Goal: Task Accomplishment & Management: Manage account settings

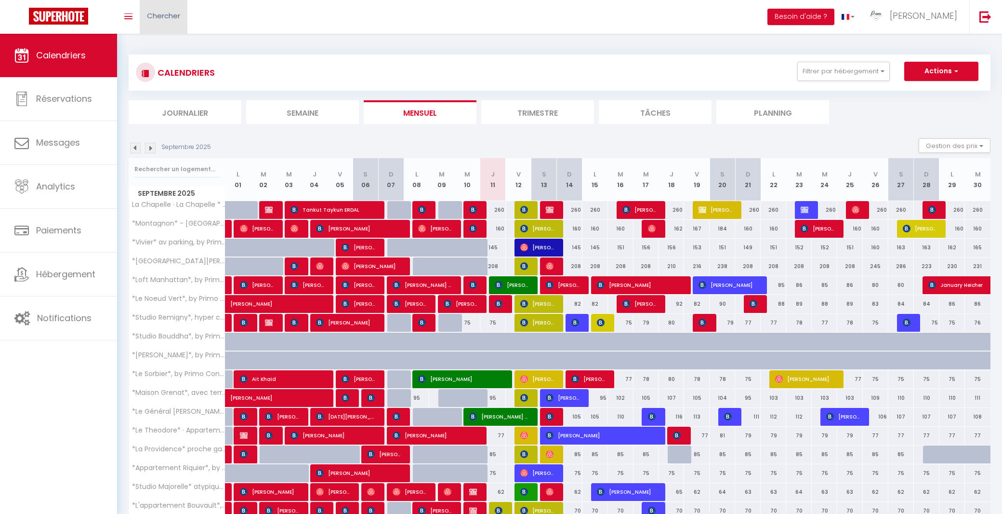
click at [175, 16] on span "Chercher" at bounding box center [163, 16] width 33 height 10
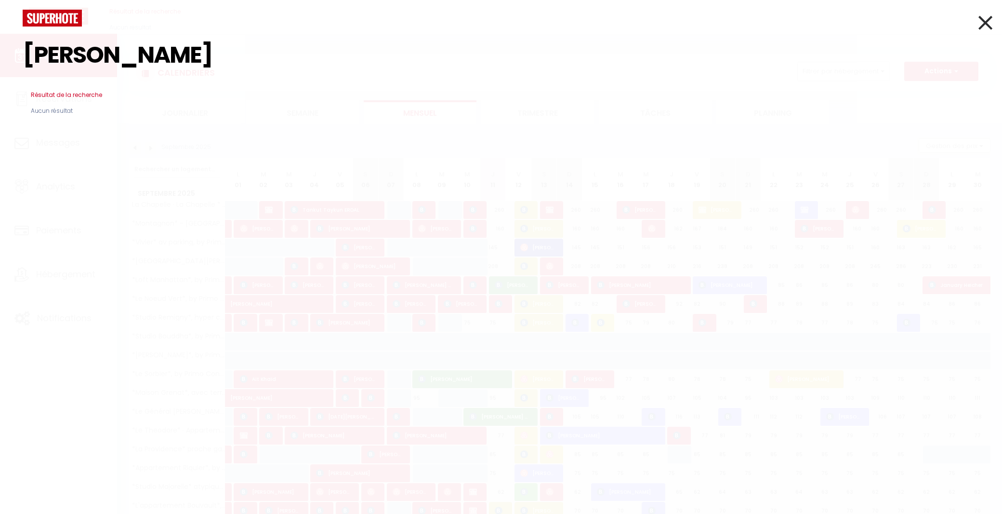
type input "[PERSON_NAME]"
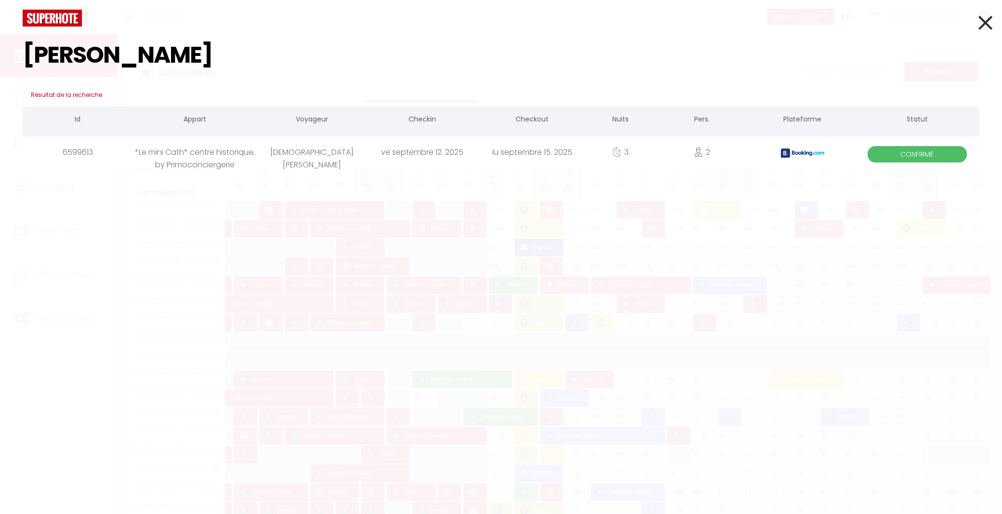
click at [316, 152] on div "[DEMOGRAPHIC_DATA][PERSON_NAME]" at bounding box center [312, 151] width 110 height 31
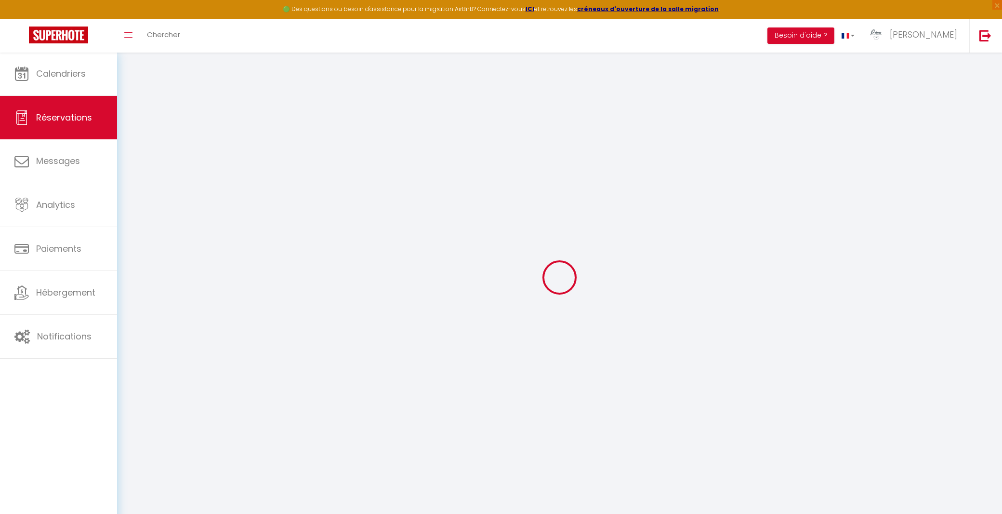
select select
checkbox input "false"
select select
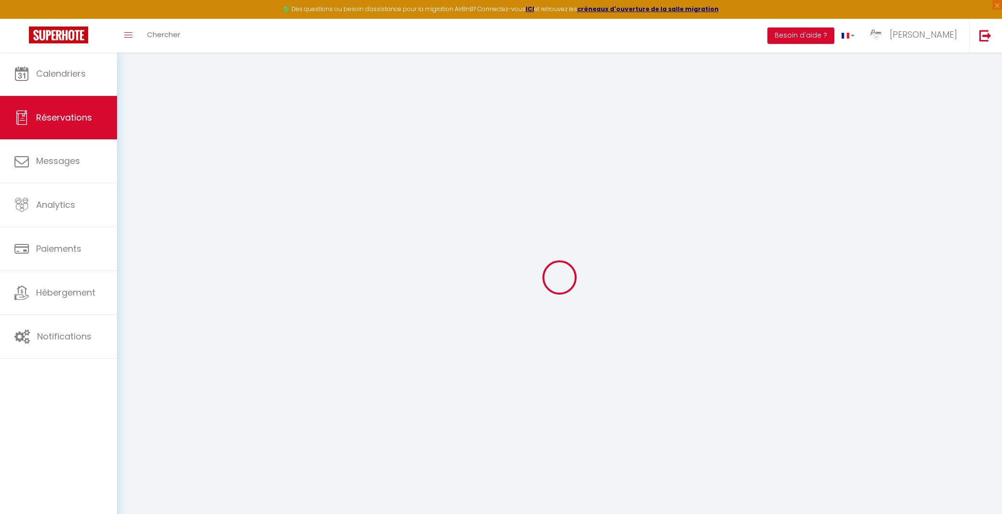
checkbox input "false"
select select
checkbox input "false"
type textarea "** THIS RESERVATION HAS BEEN PRE-PAID ** Approximate time of arrival: between 1…"
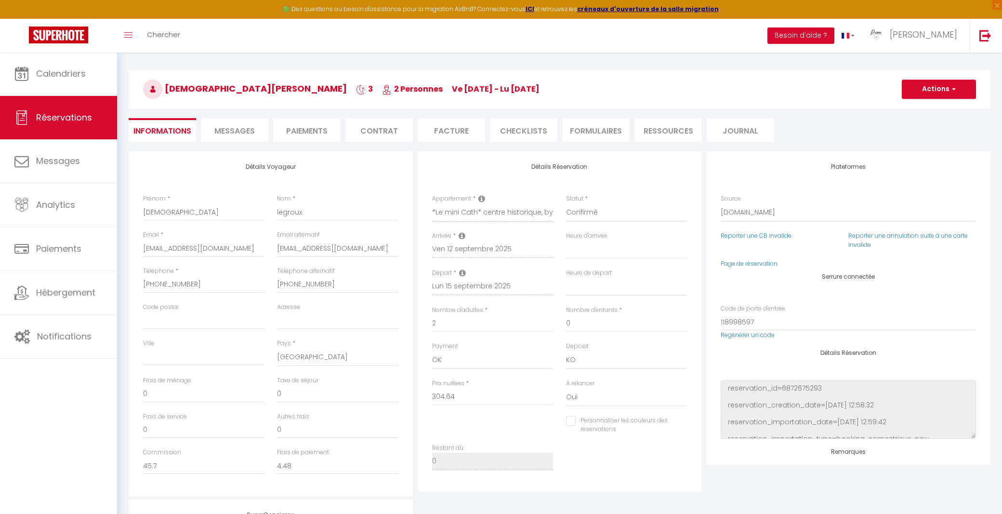
type input "15.23"
select select
checkbox input "false"
select select "16:00"
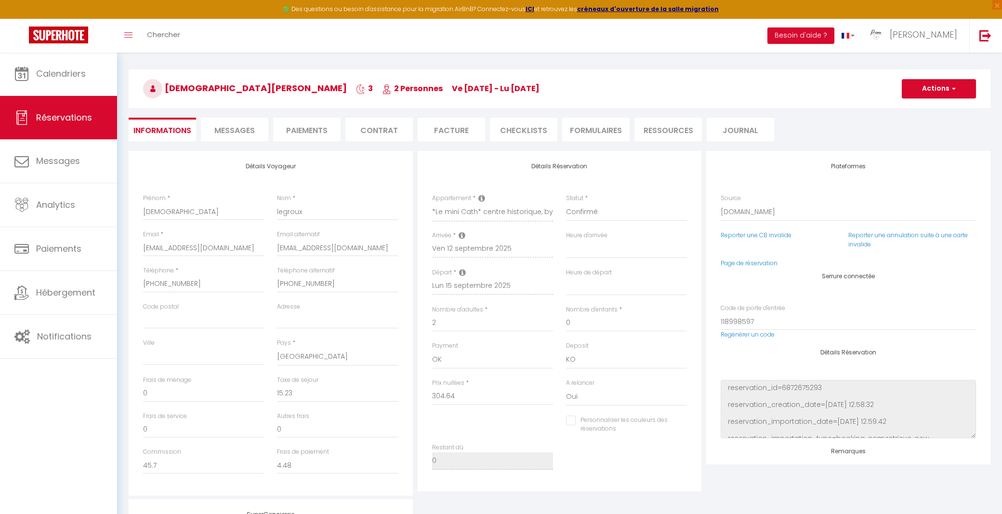
select select "11:00"
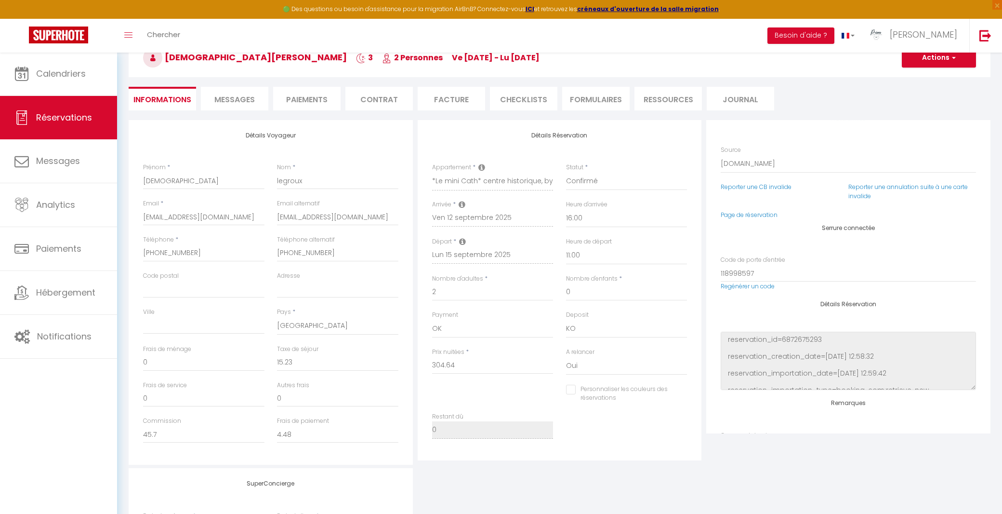
scroll to position [59, 0]
click at [941, 60] on button "Actions" at bounding box center [939, 56] width 74 height 19
click at [306, 98] on li "Paiements" at bounding box center [306, 97] width 67 height 24
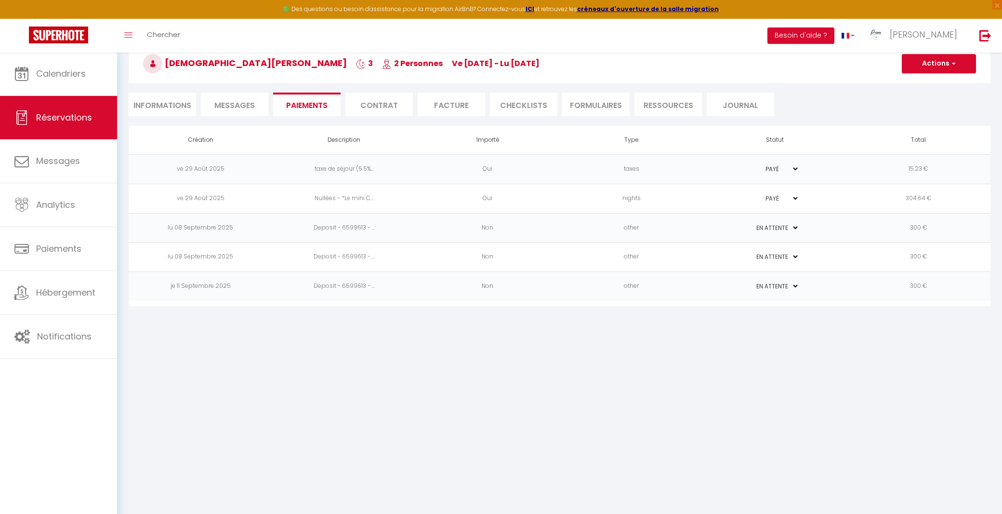
click at [943, 61] on button "Actions" at bounding box center [939, 63] width 74 height 19
click at [930, 96] on link "Encaisser une caution" at bounding box center [950, 97] width 119 height 13
select select "nights"
type input "[EMAIL_ADDRESS][DOMAIN_NAME]"
select select "9771"
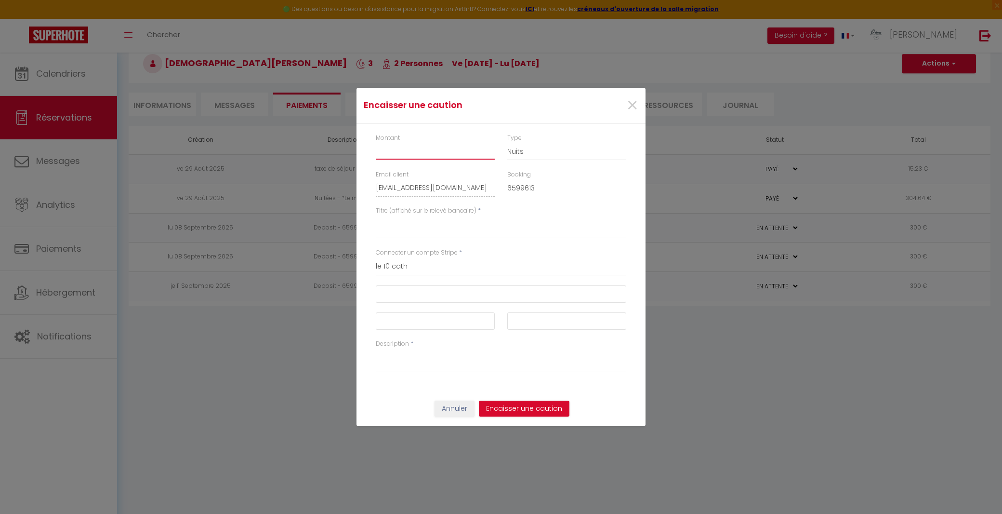
click at [431, 153] on input "Montant" at bounding box center [435, 150] width 119 height 17
click at [629, 105] on span "×" at bounding box center [632, 105] width 12 height 29
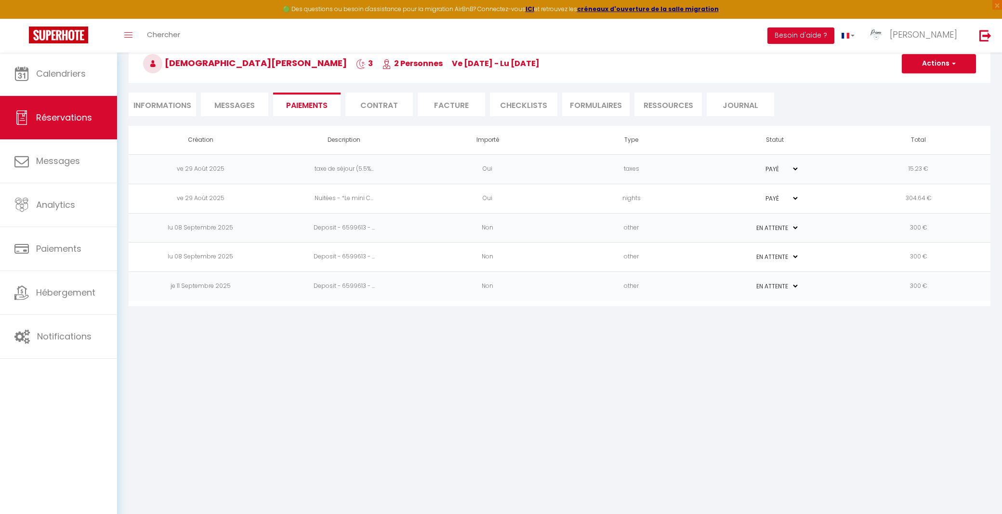
click at [845, 233] on td "PAYÉ EN ATTENTE" at bounding box center [775, 227] width 144 height 29
click at [165, 101] on li "Informations" at bounding box center [162, 105] width 67 height 24
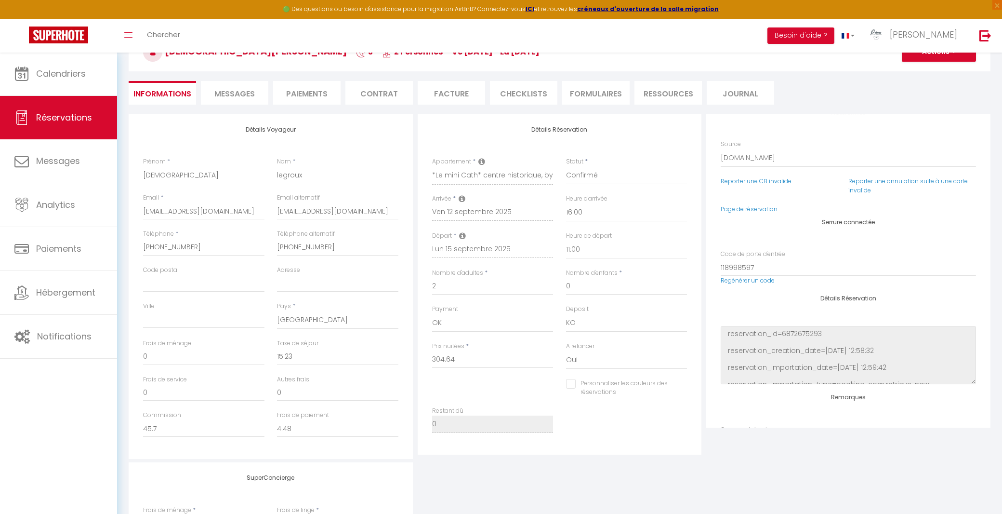
scroll to position [57, 0]
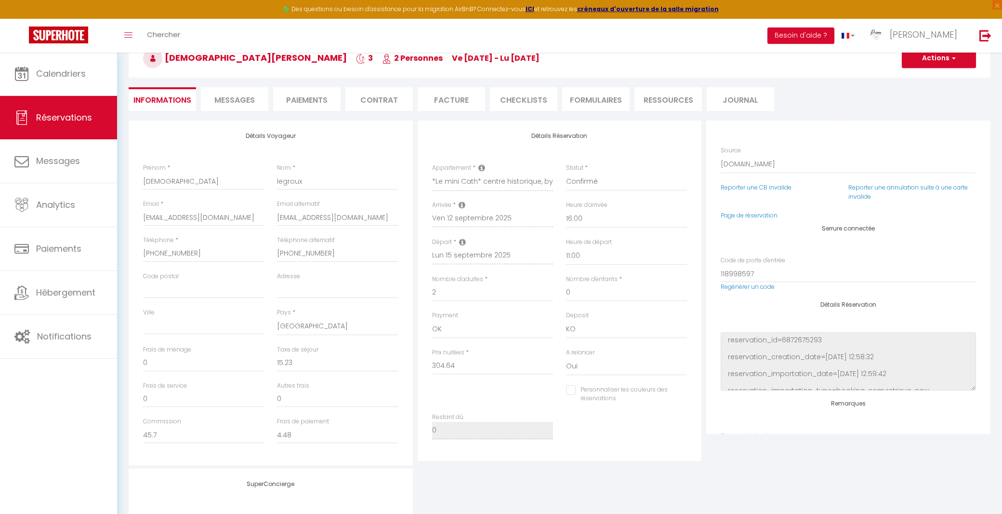
click at [255, 95] on li "Messages" at bounding box center [234, 99] width 67 height 24
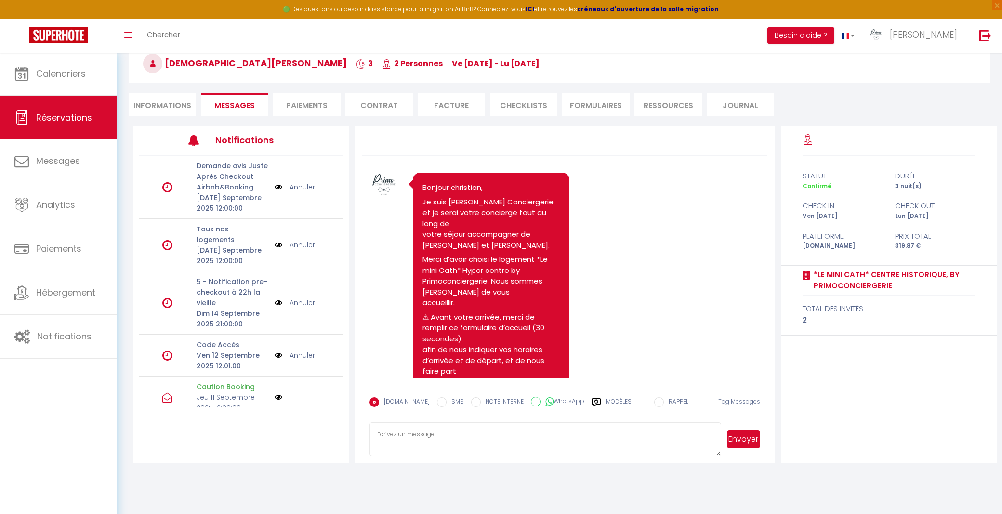
click at [291, 96] on li "Paiements" at bounding box center [306, 105] width 67 height 24
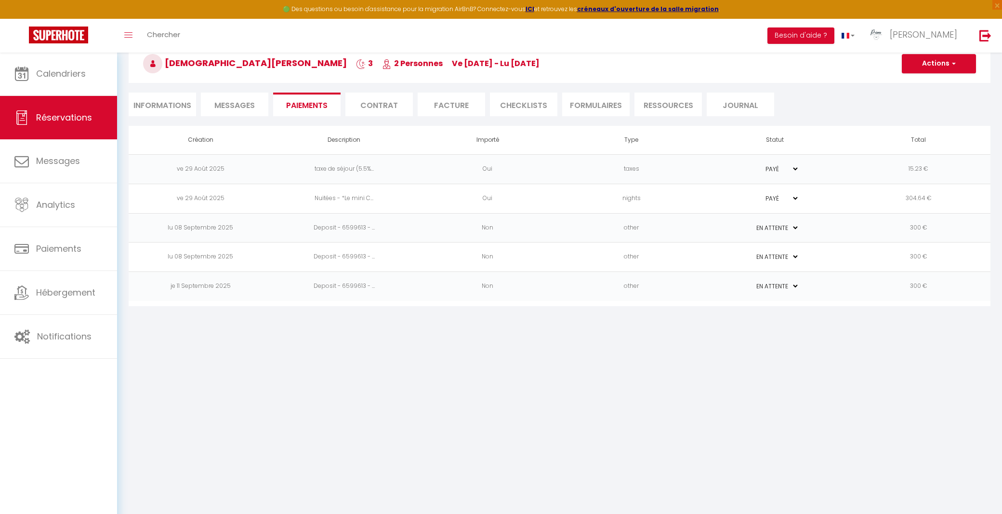
click at [359, 99] on li "Contrat" at bounding box center [378, 105] width 67 height 24
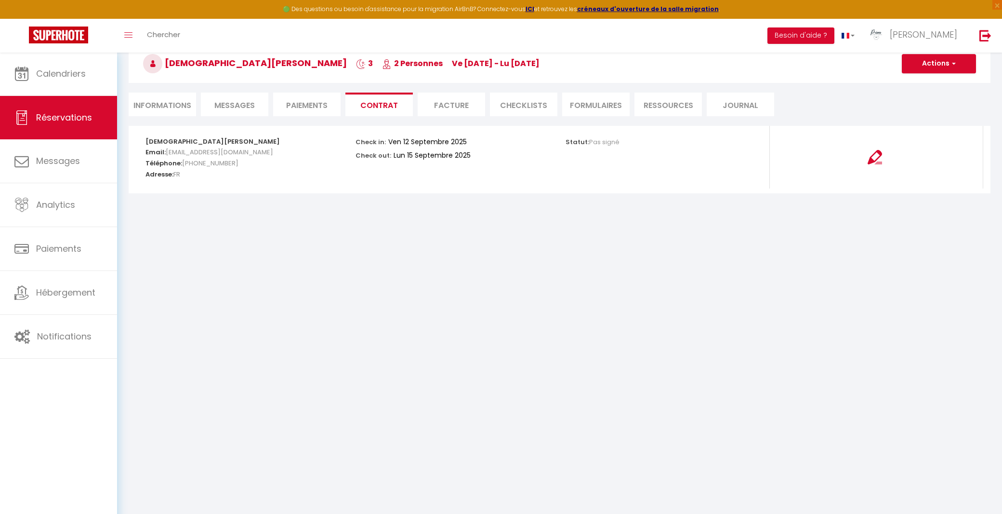
click at [446, 106] on li "Facture" at bounding box center [451, 105] width 67 height 24
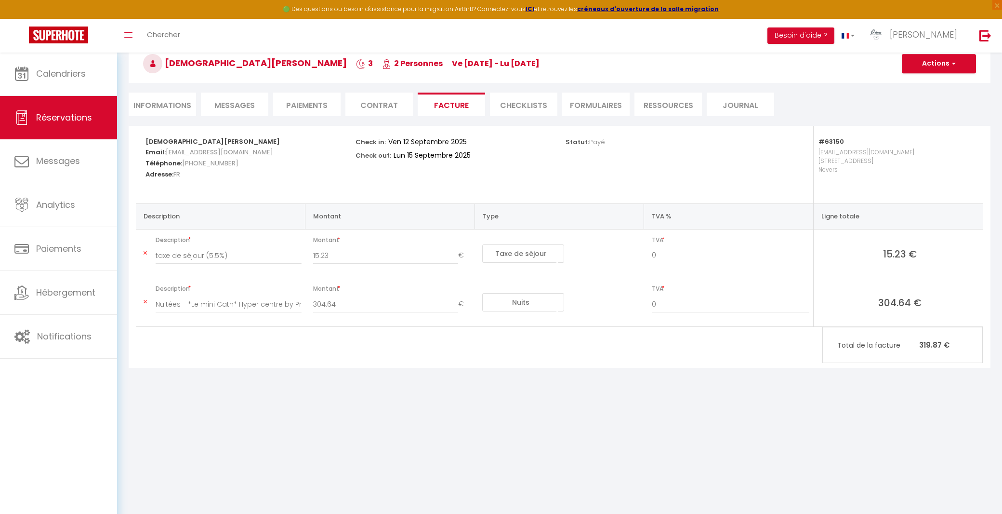
click at [512, 106] on li "CHECKLISTS" at bounding box center [523, 105] width 67 height 24
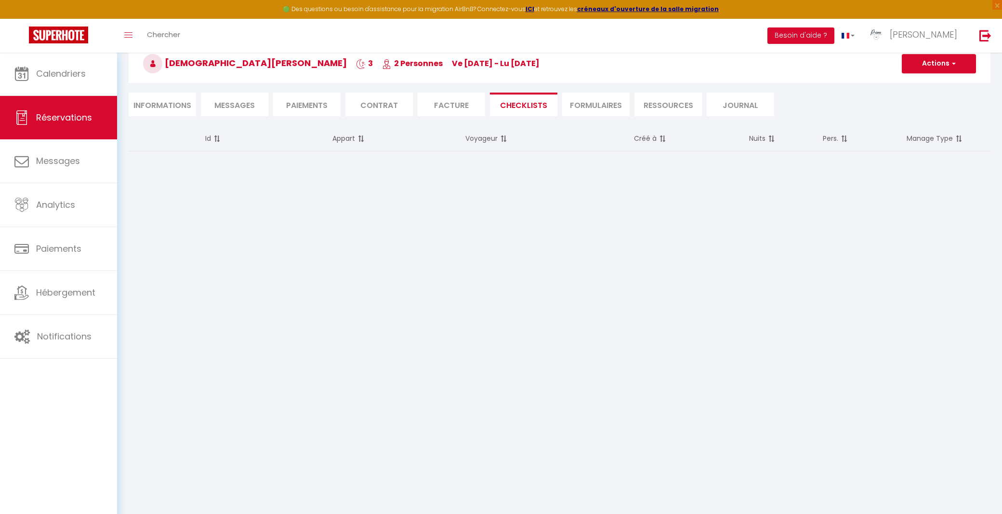
click at [613, 104] on li "FORMULAIRES" at bounding box center [595, 105] width 67 height 24
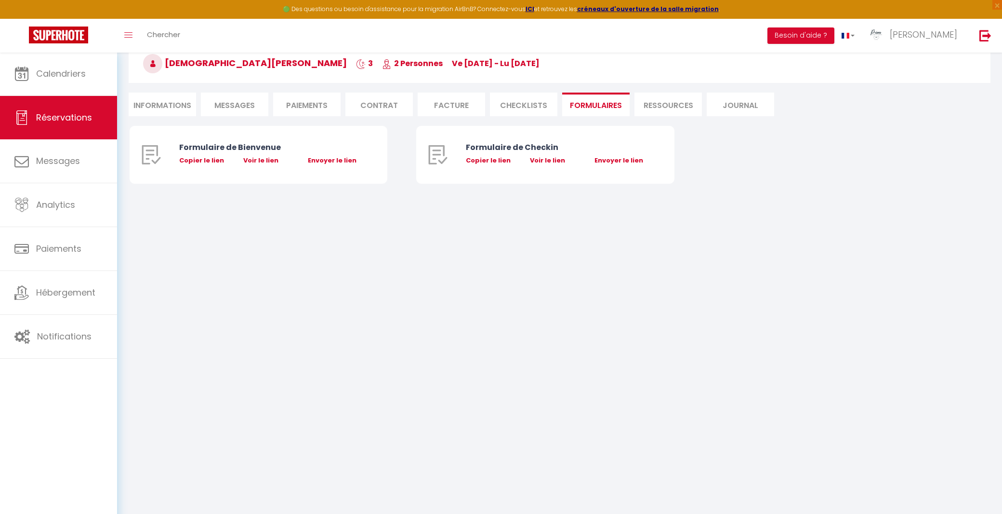
click at [640, 103] on li "Ressources" at bounding box center [668, 105] width 67 height 24
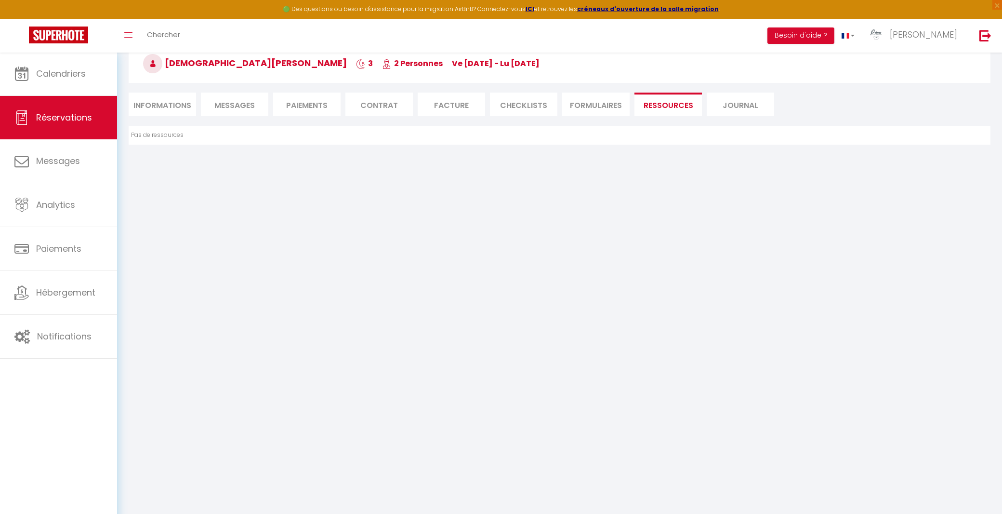
click at [710, 99] on li "Journal" at bounding box center [740, 105] width 67 height 24
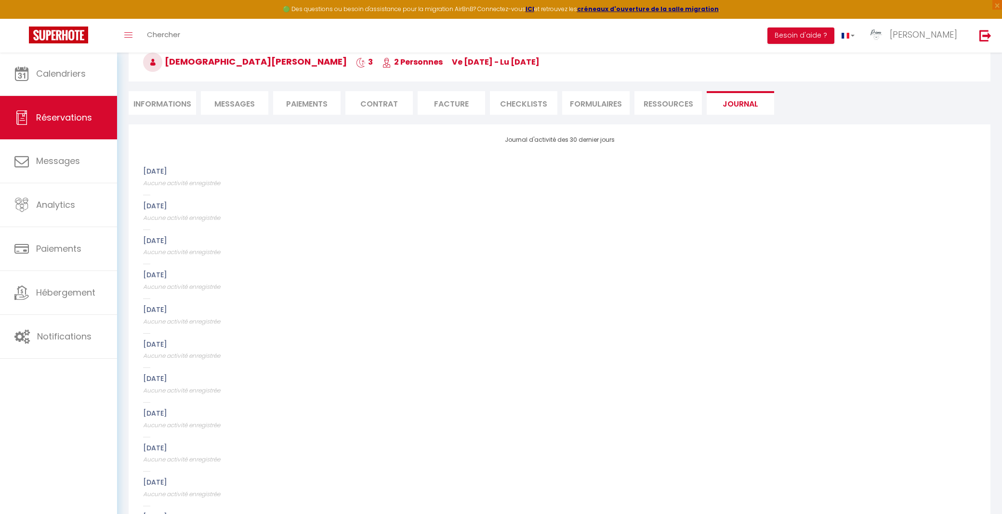
click at [247, 109] on li "Messages" at bounding box center [234, 103] width 67 height 24
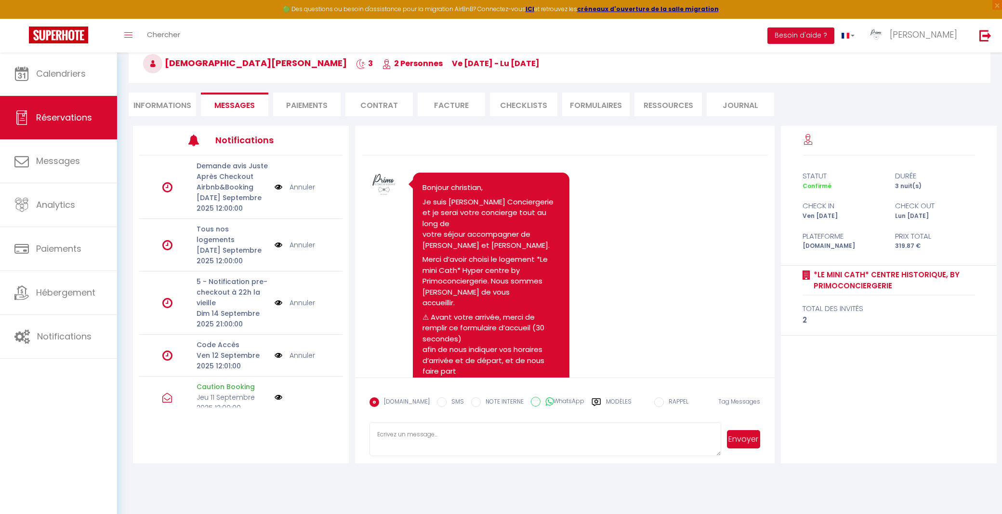
click at [299, 99] on li "Paiements" at bounding box center [306, 105] width 67 height 24
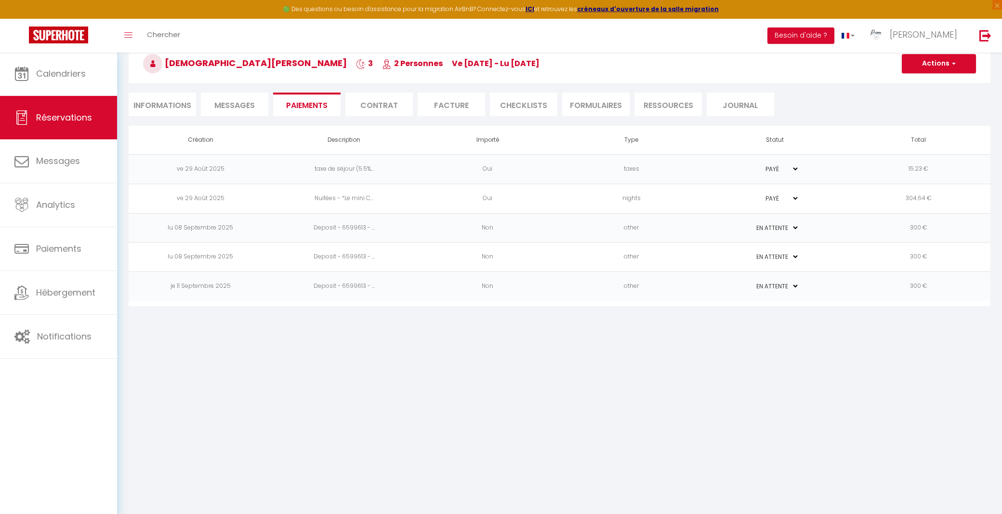
click at [966, 69] on button "Actions" at bounding box center [939, 63] width 74 height 19
click at [952, 93] on link "Encaisser une caution" at bounding box center [950, 97] width 119 height 13
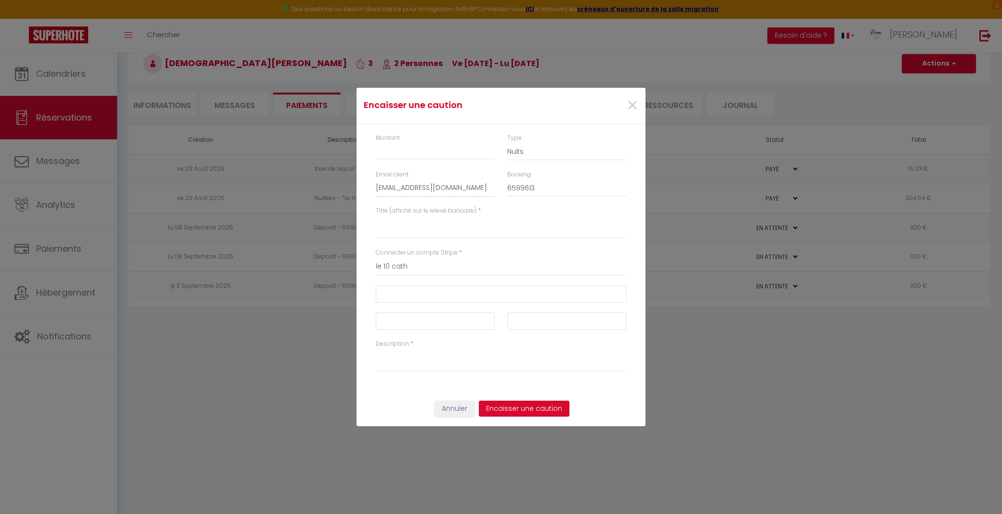
scroll to position [52, 0]
click at [632, 106] on span "×" at bounding box center [632, 105] width 12 height 29
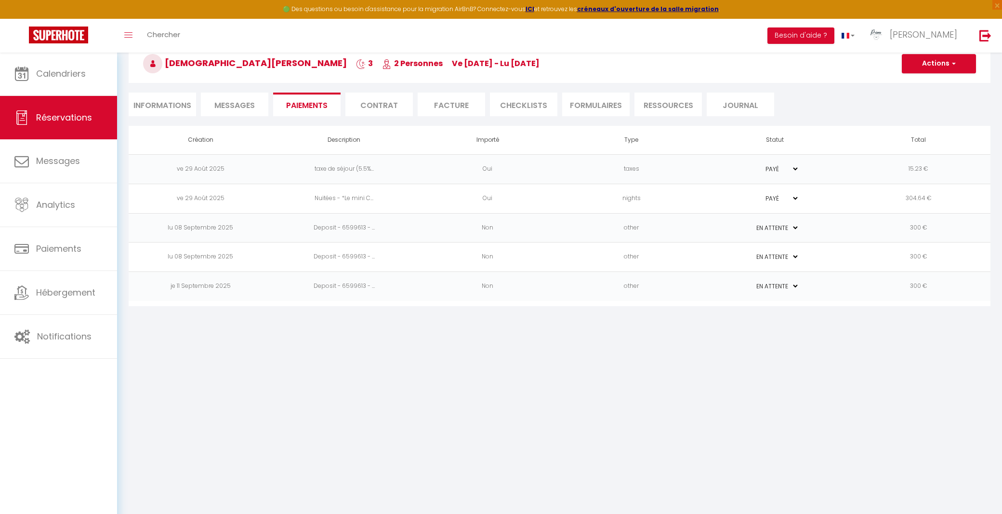
click at [109, 105] on link "Réservations" at bounding box center [58, 117] width 117 height 43
select select "not_cancelled"
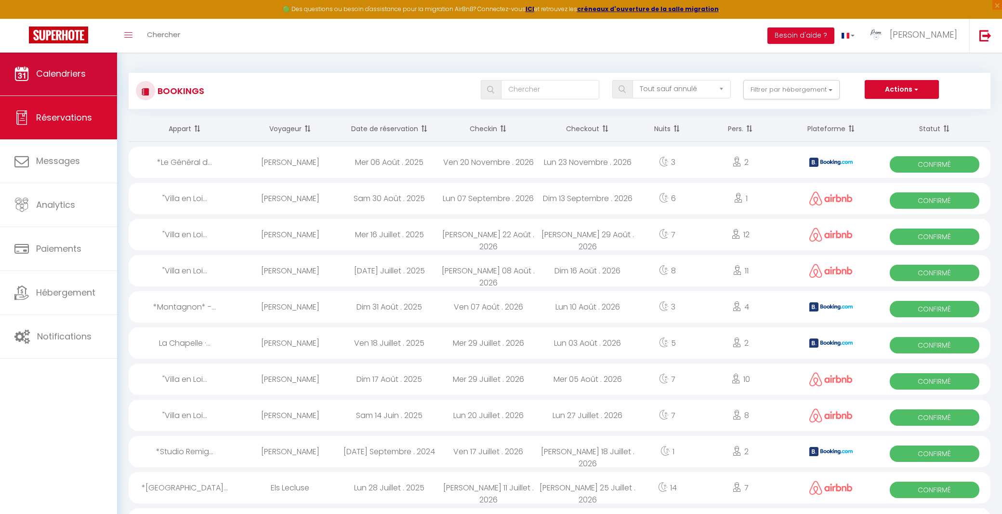
click at [91, 78] on link "Calendriers" at bounding box center [58, 73] width 117 height 43
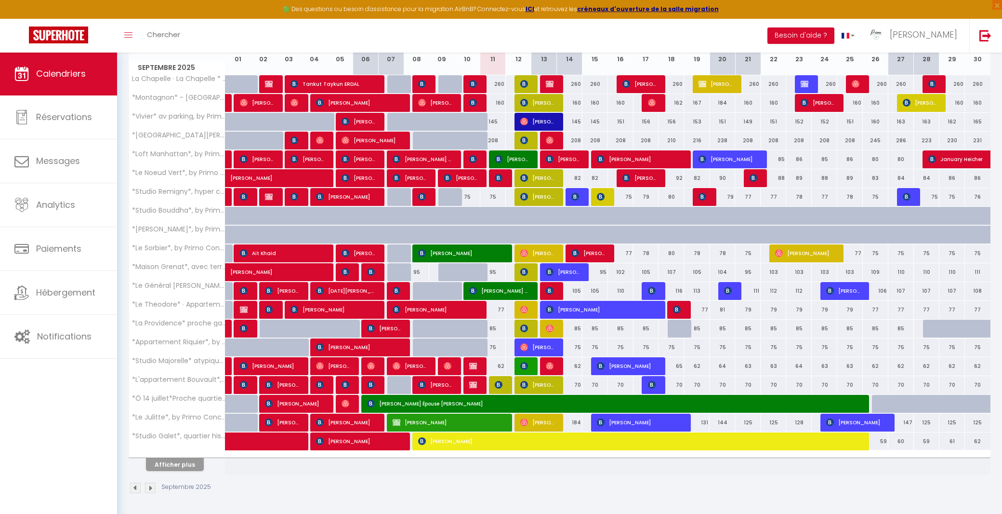
scroll to position [144, 0]
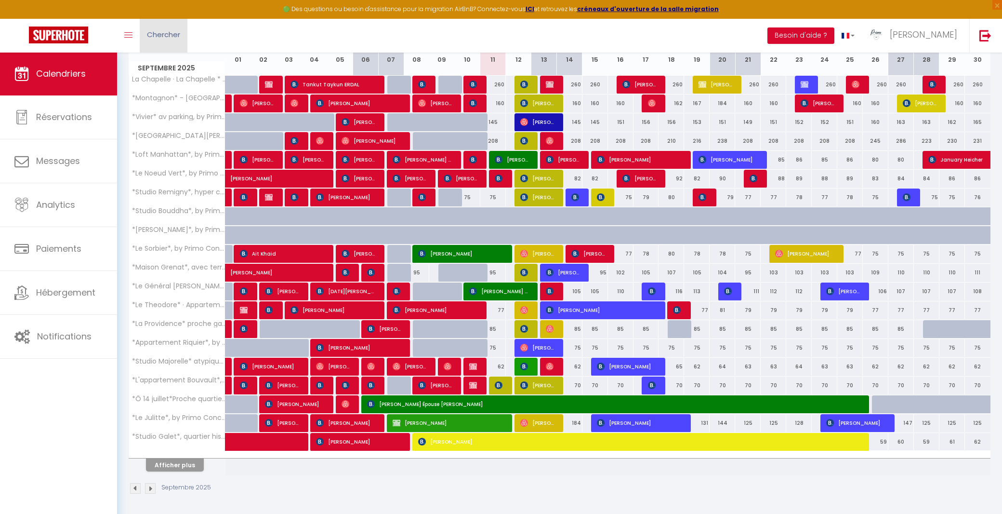
click at [172, 31] on span "Chercher" at bounding box center [163, 34] width 33 height 10
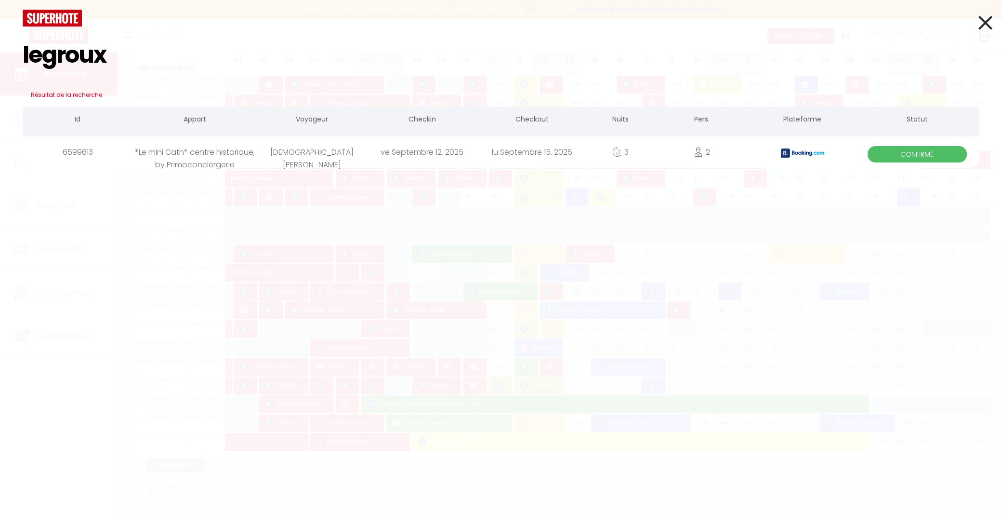
type input "legroux"
click at [441, 152] on div "ve Septembre 12. 2025" at bounding box center [422, 151] width 110 height 31
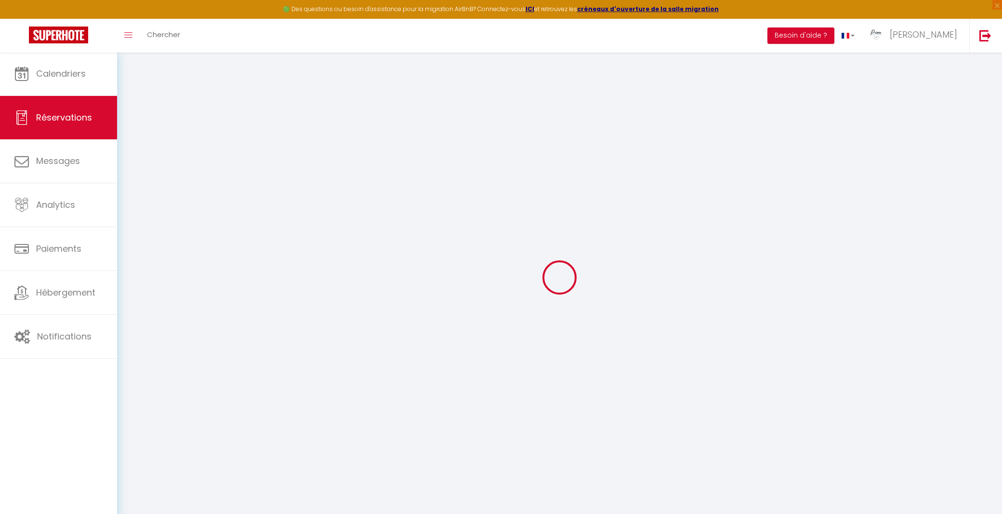
type input "[DEMOGRAPHIC_DATA]"
type input "legroux"
type input "[EMAIL_ADDRESS][DOMAIN_NAME]"
type input "[PHONE_NUMBER]"
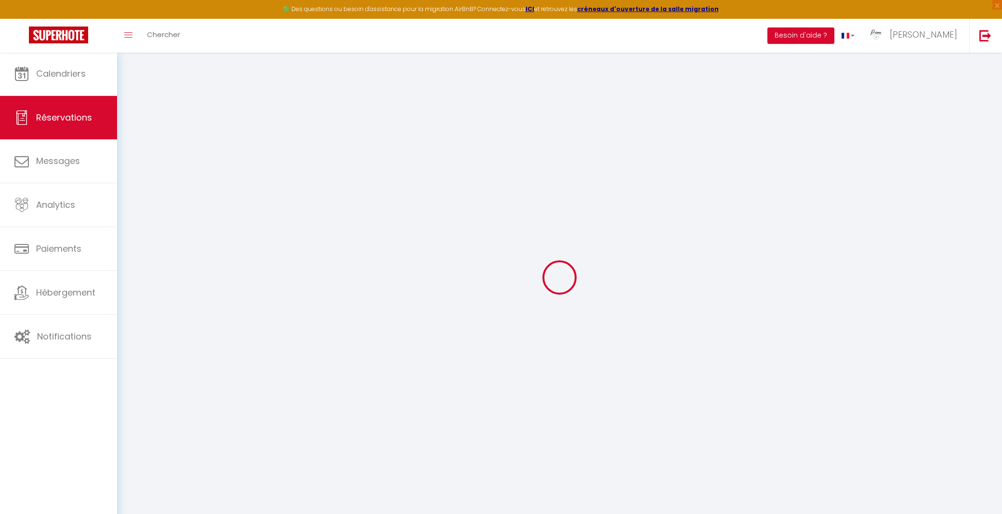
type input "[PHONE_NUMBER]"
select select "FR"
type input "45.7"
type input "4.48"
select select "63150"
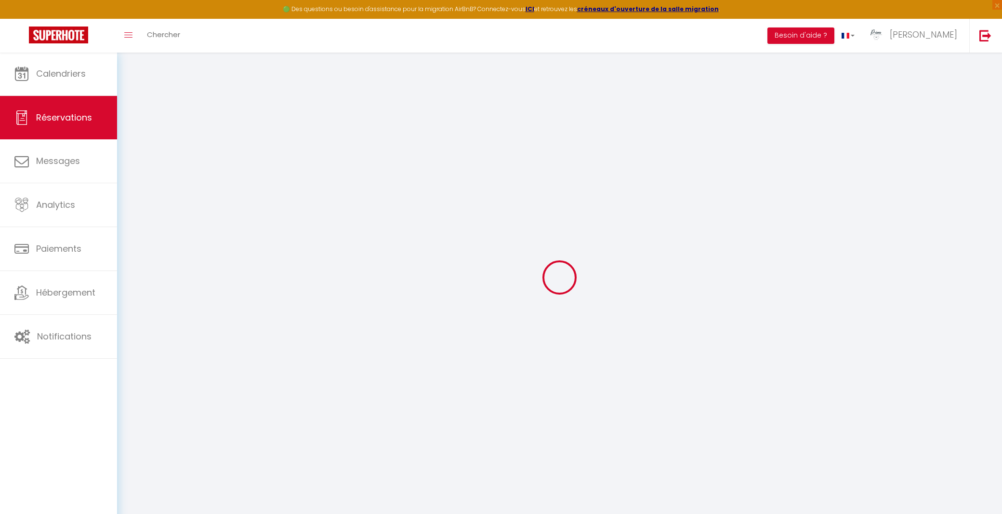
select select "1"
select select
type input "2"
select select "12"
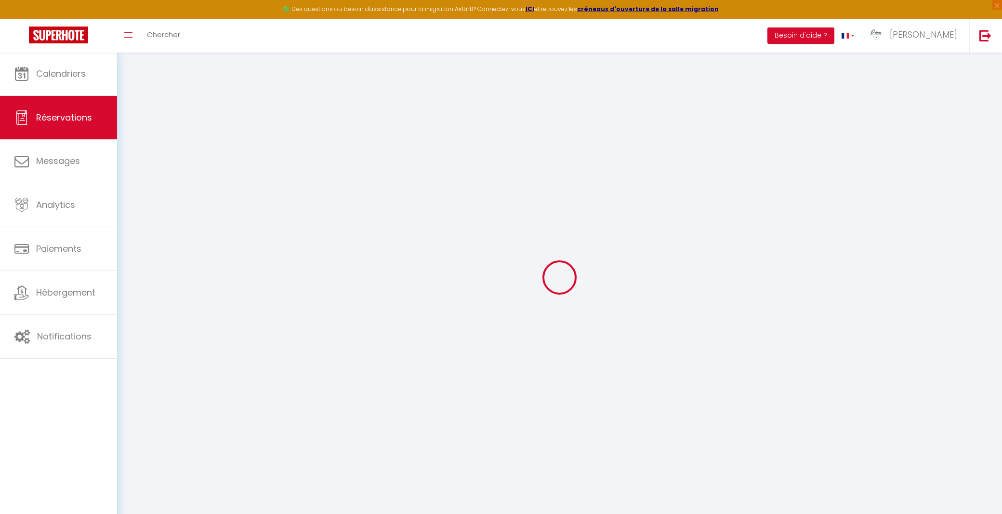
select select
type input "304.64"
checkbox input "false"
type input "0"
select select "2"
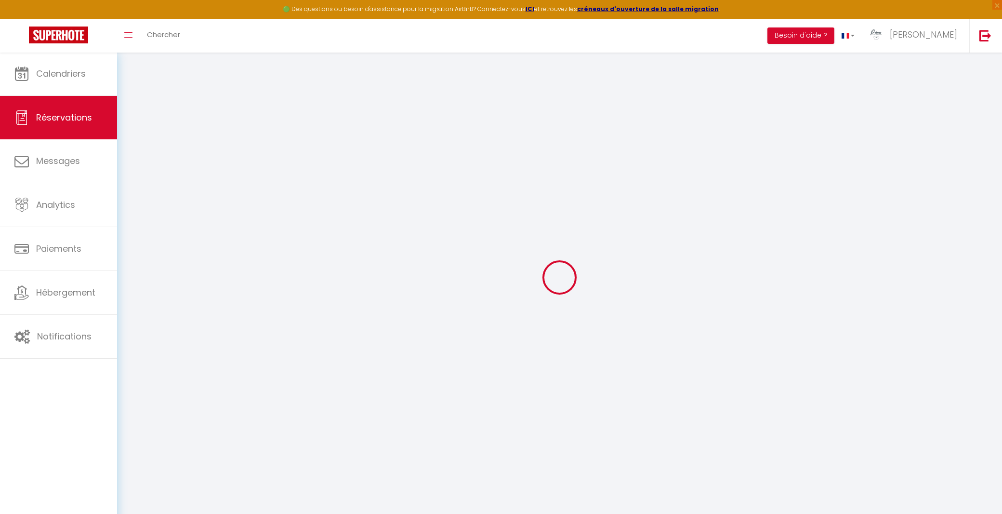
type input "0"
select select
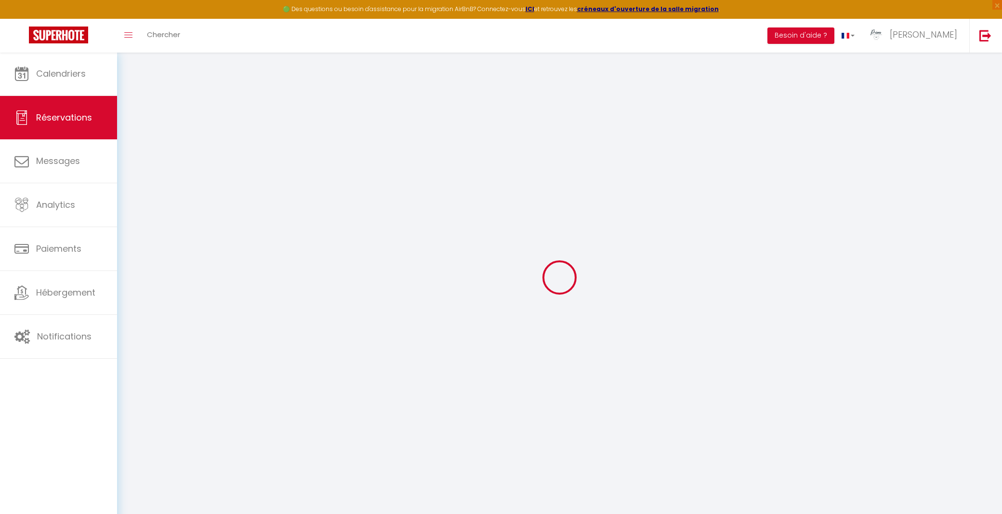
select select "14"
checkbox input "false"
select select
checkbox input "false"
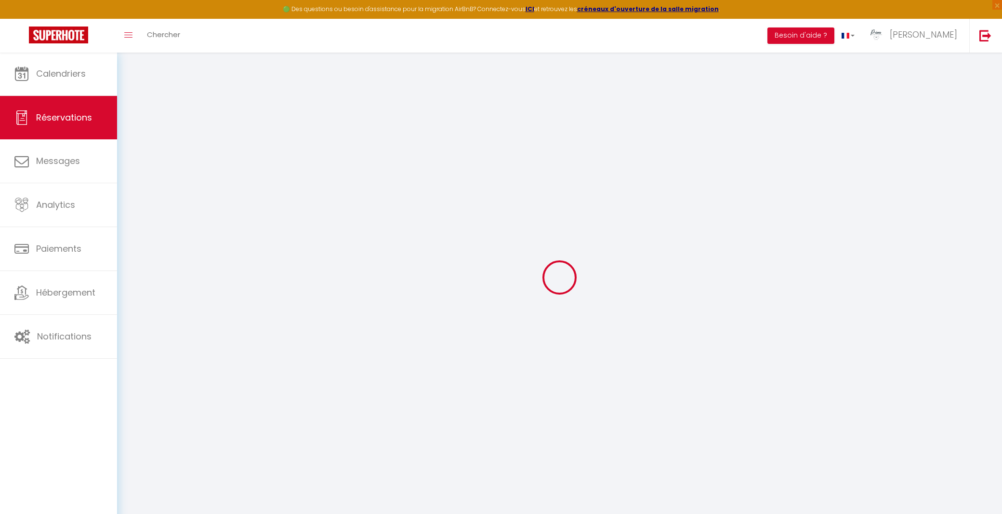
select select
checkbox input "false"
select select
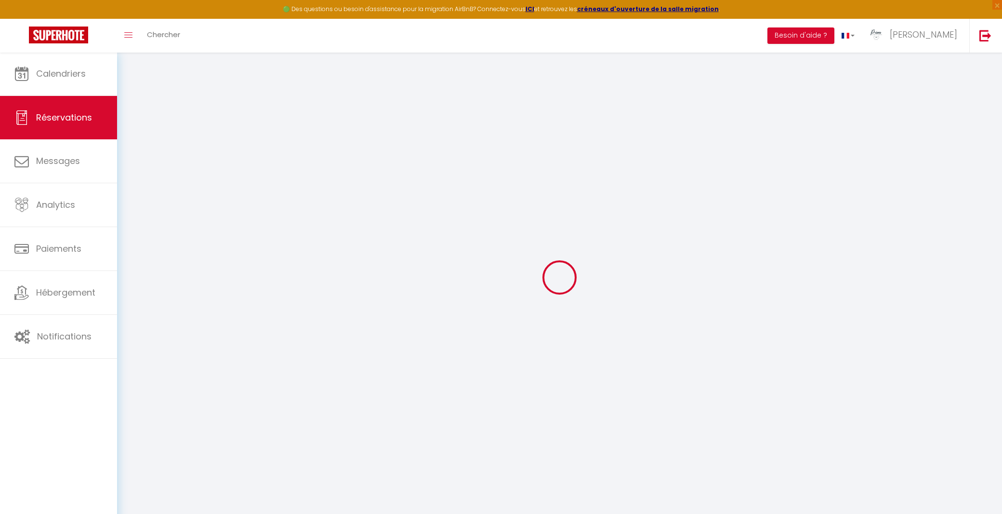
checkbox input "false"
type textarea "** THIS RESERVATION HAS BEEN PRE-PAID ** Approximate time of arrival: between 1…"
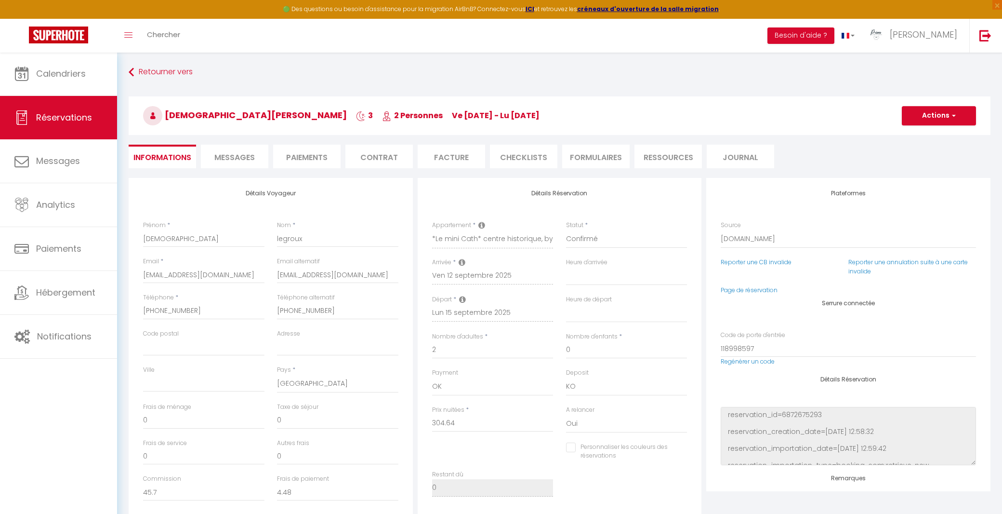
type input "15.23"
select select
checkbox input "false"
select select "16:00"
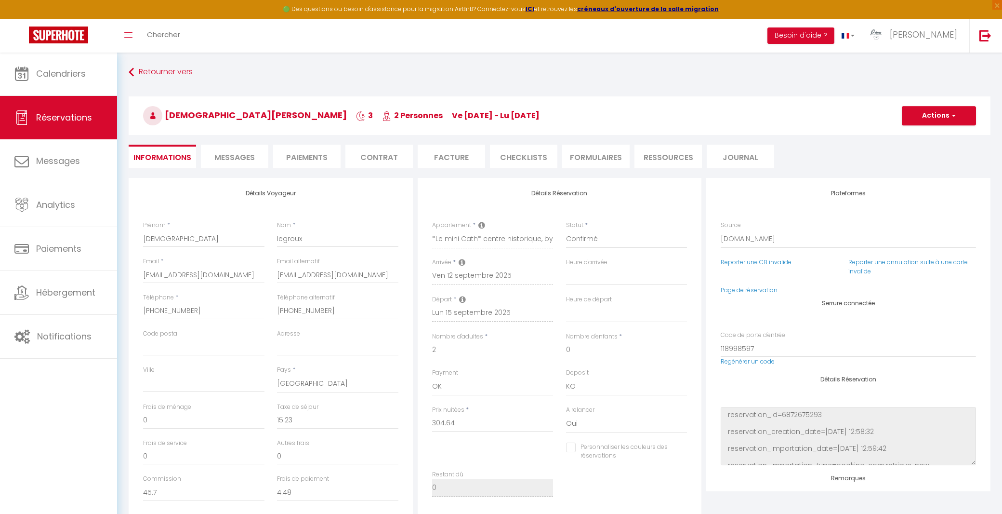
select select "11:00"
click at [751, 162] on li "Journal" at bounding box center [740, 157] width 67 height 24
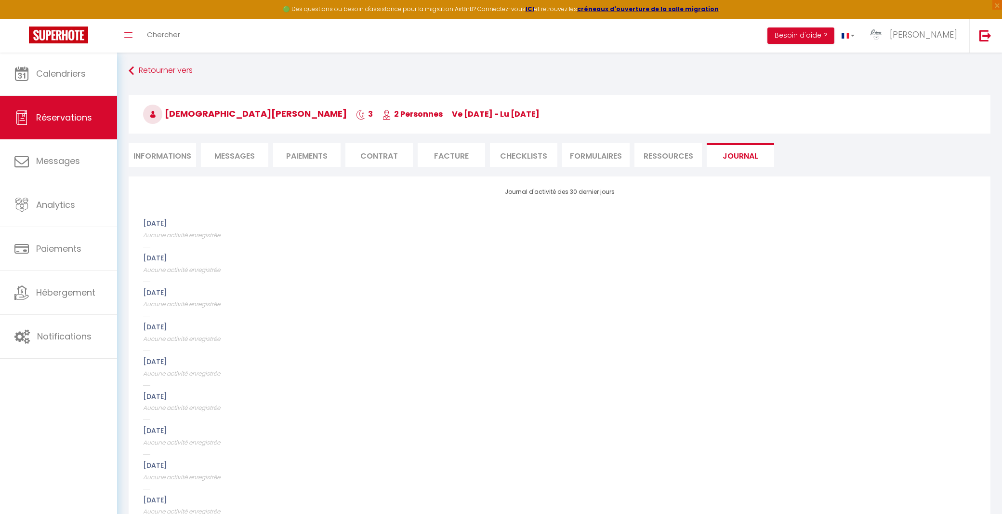
scroll to position [1, 0]
click at [683, 160] on li "Ressources" at bounding box center [668, 156] width 67 height 24
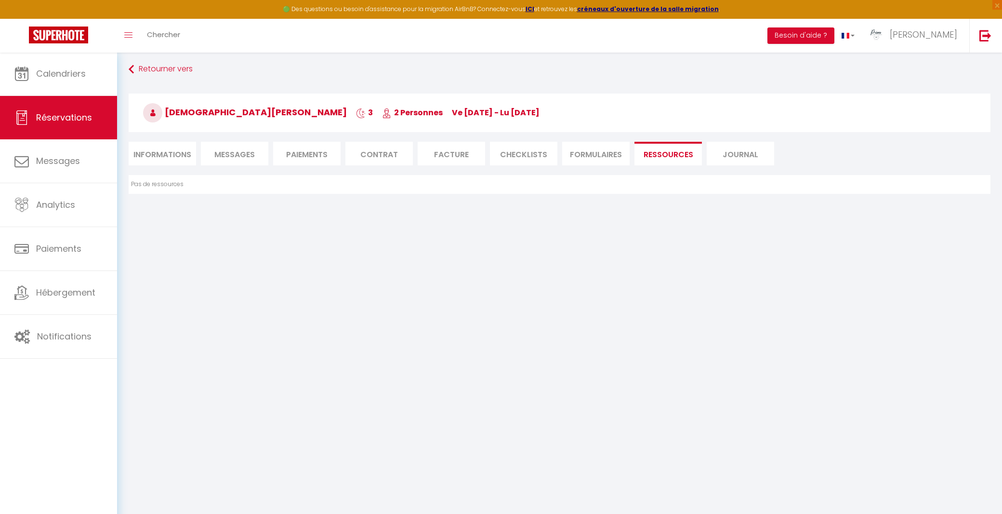
scroll to position [4, 0]
click at [586, 160] on li "FORMULAIRES" at bounding box center [595, 152] width 67 height 24
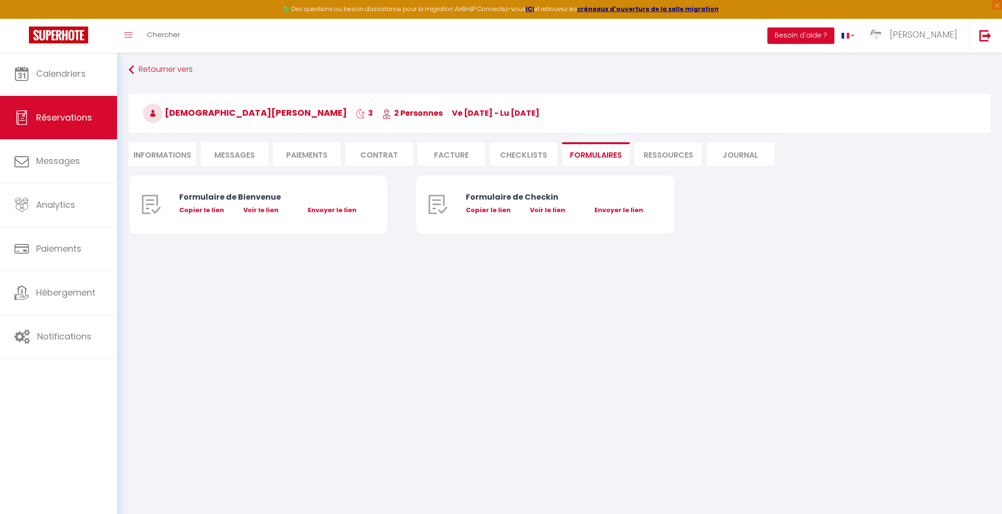
scroll to position [6, 0]
click at [525, 161] on li "CHECKLISTS" at bounding box center [523, 152] width 67 height 24
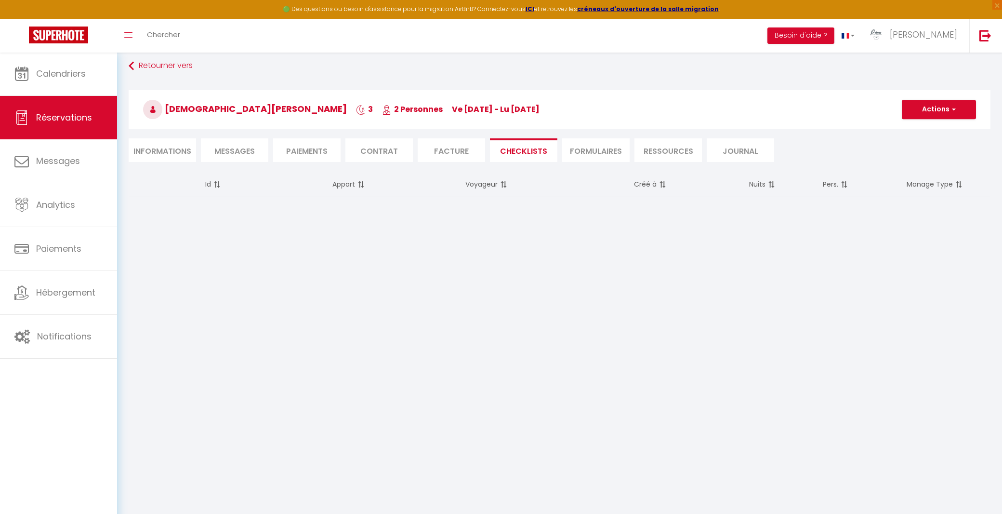
scroll to position [5, 0]
click at [430, 148] on li "Facture" at bounding box center [451, 151] width 67 height 24
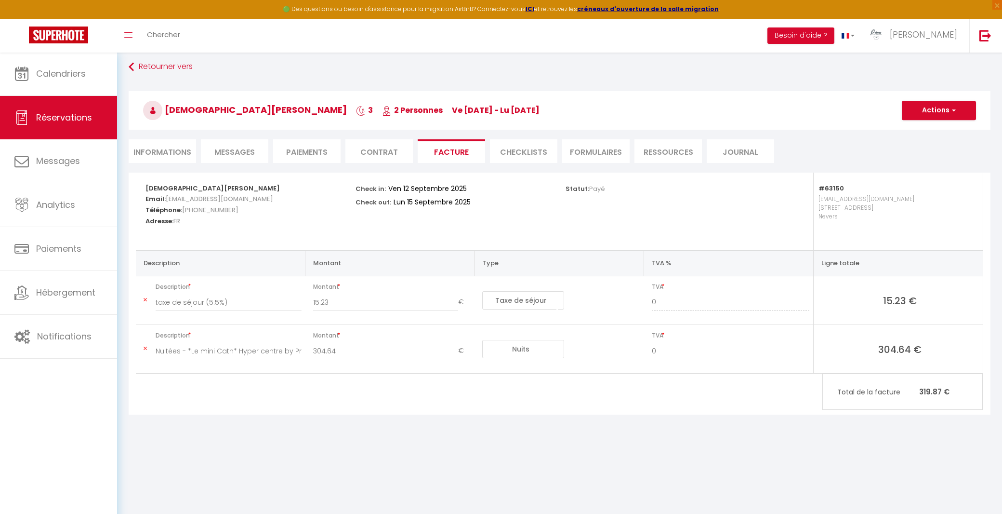
scroll to position [5, 0]
click at [396, 151] on li "Contrat" at bounding box center [378, 151] width 67 height 24
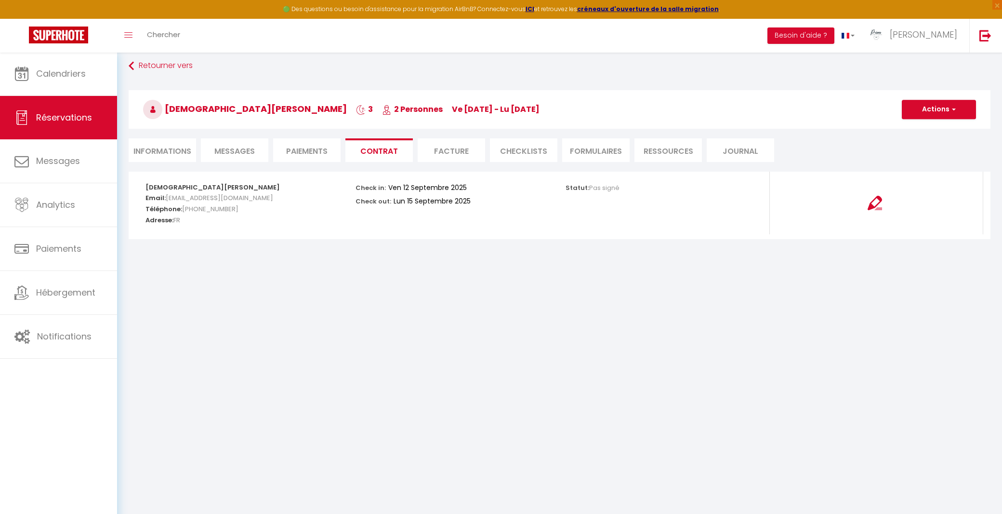
click at [312, 147] on li "Paiements" at bounding box center [306, 150] width 67 height 24
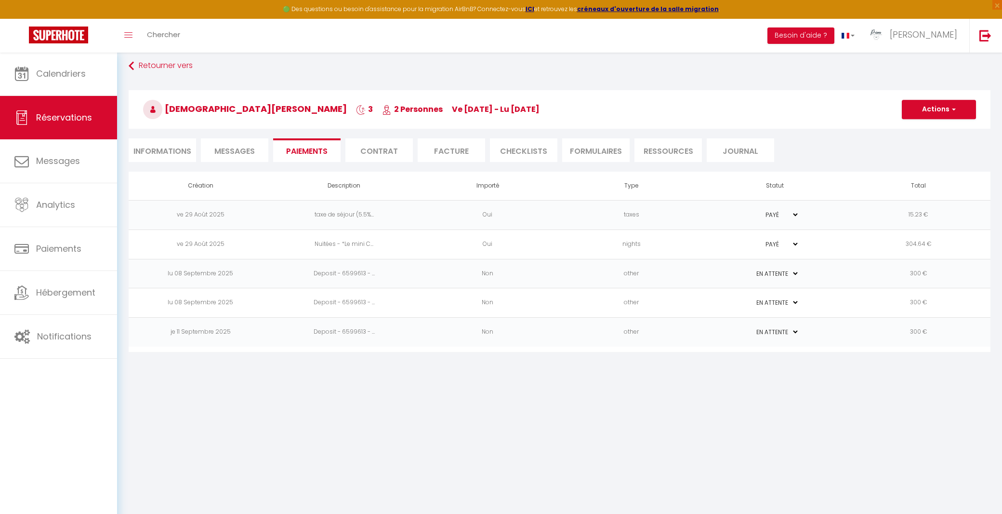
scroll to position [9, 0]
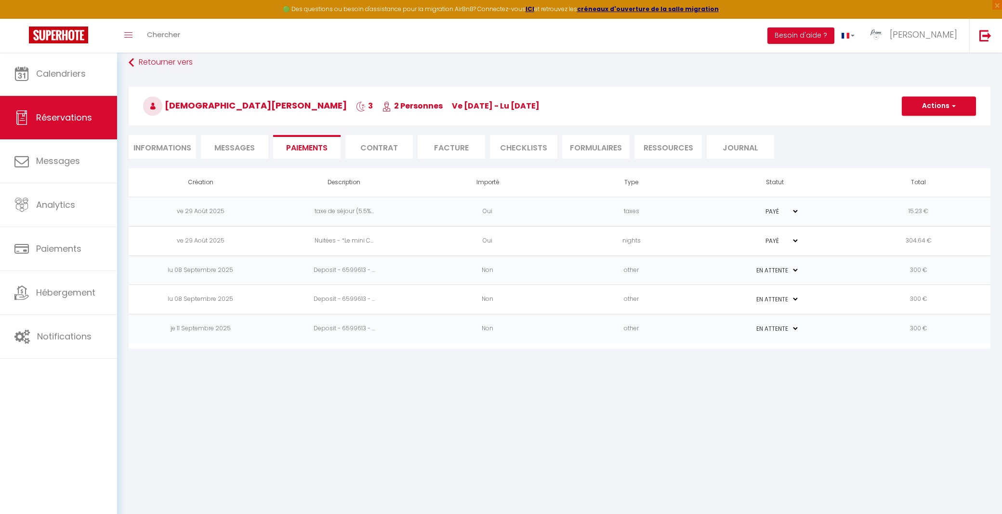
click at [257, 151] on li "Messages" at bounding box center [234, 147] width 67 height 24
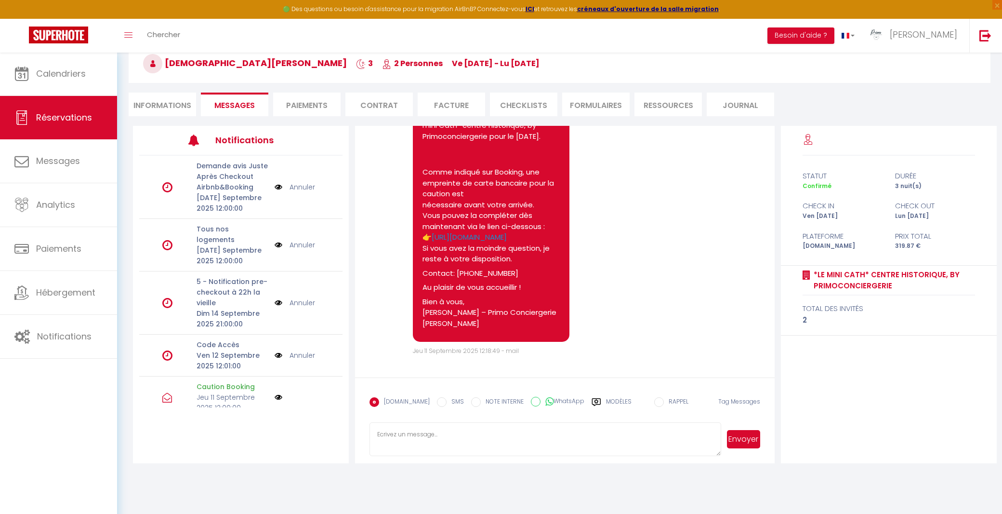
scroll to position [52, 0]
click at [169, 102] on li "Informations" at bounding box center [162, 105] width 67 height 24
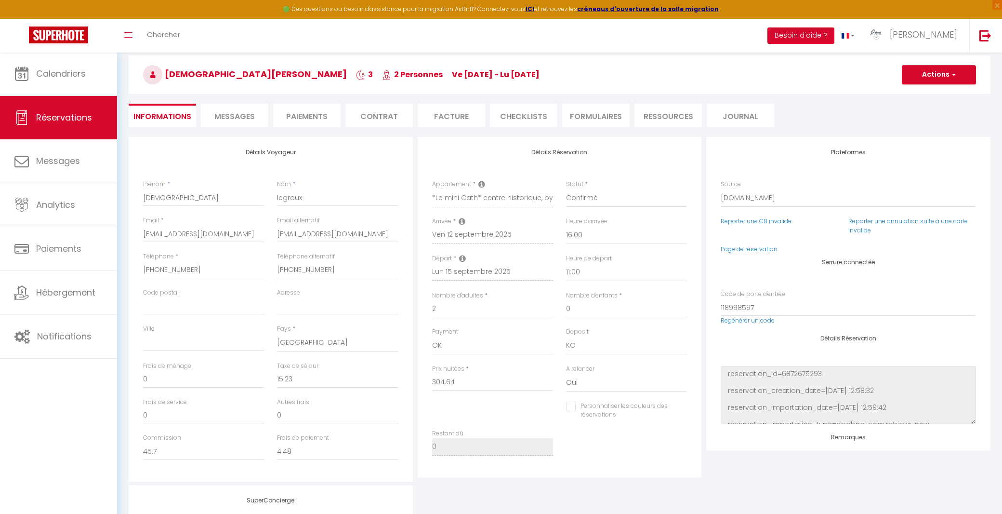
scroll to position [43, 0]
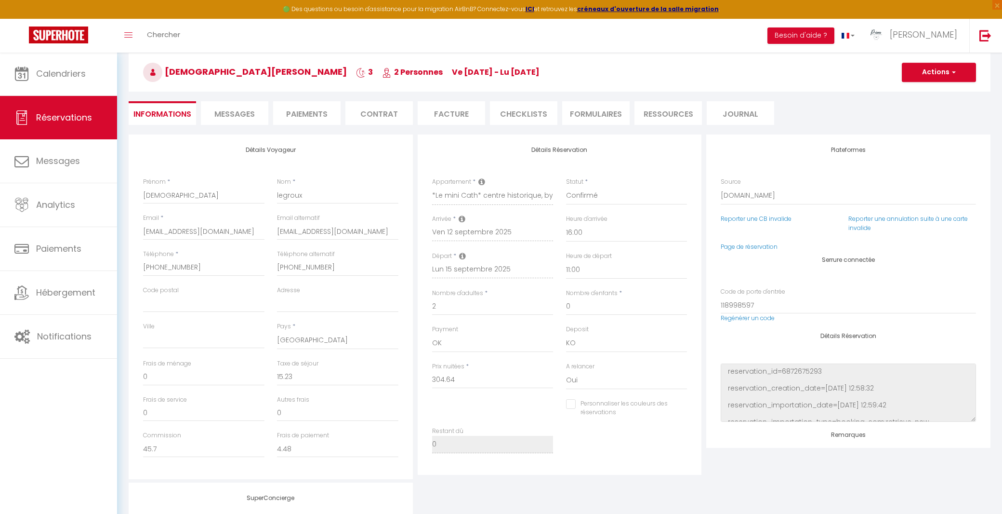
checkbox input "false"
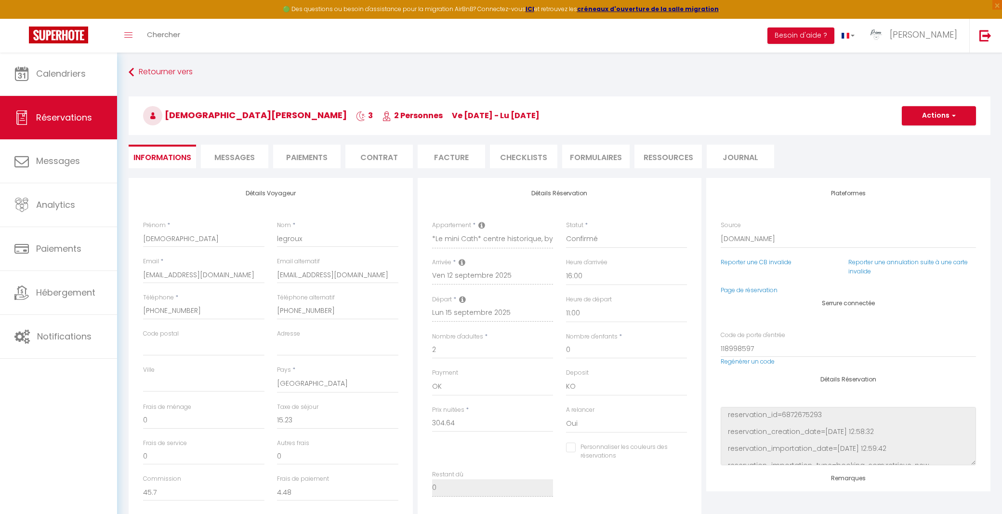
scroll to position [0, 0]
click at [919, 118] on button "Actions" at bounding box center [939, 115] width 74 height 19
click at [251, 155] on span "Messages" at bounding box center [234, 157] width 40 height 11
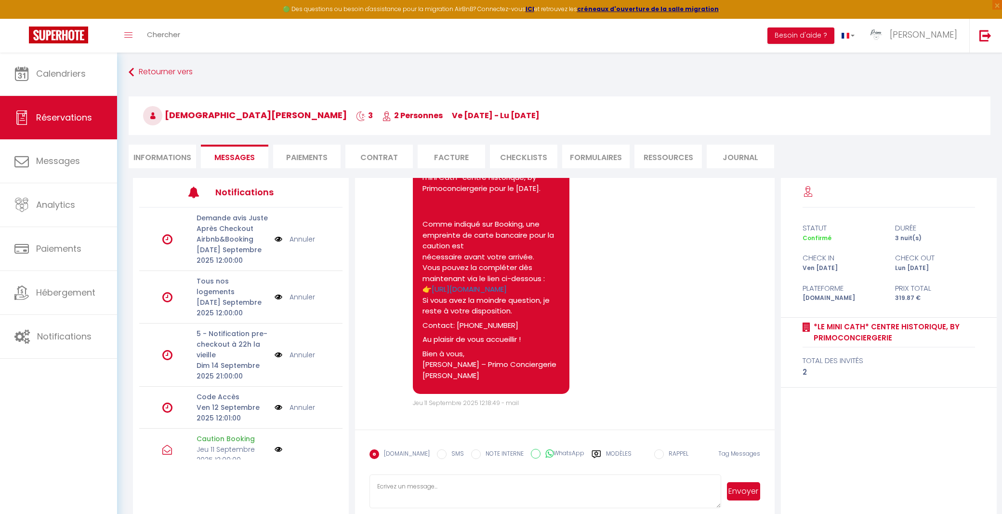
click at [310, 155] on li "Paiements" at bounding box center [306, 157] width 67 height 24
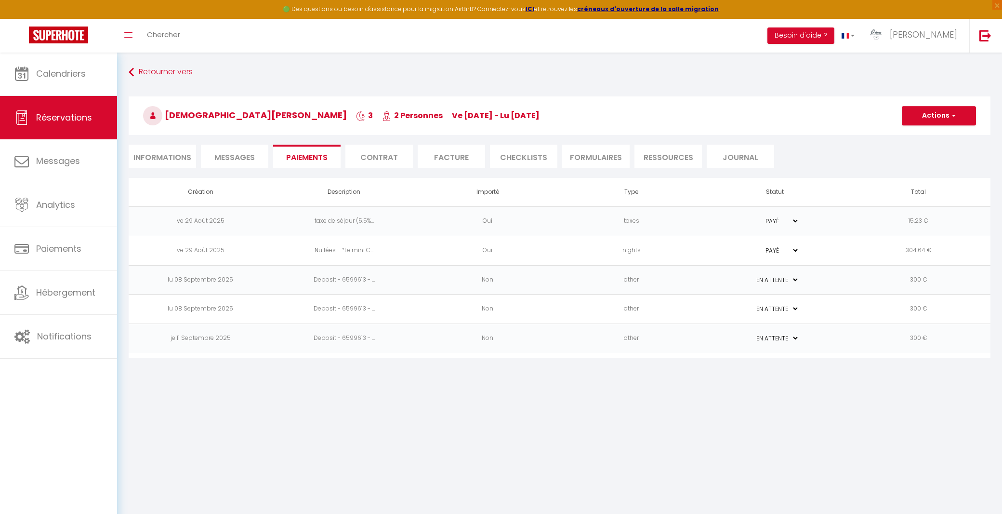
click at [185, 153] on li "Informations" at bounding box center [162, 157] width 67 height 24
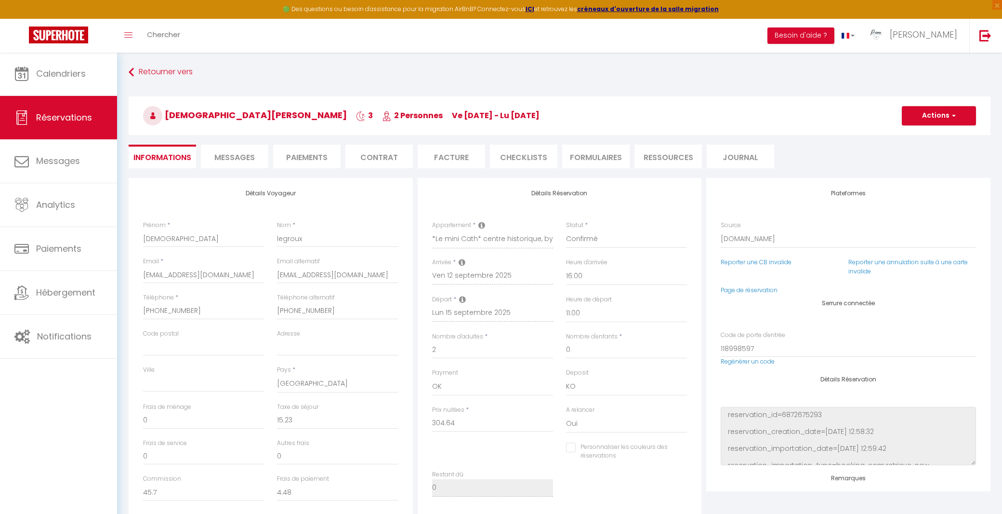
checkbox input "false"
